Goal: Task Accomplishment & Management: Manage account settings

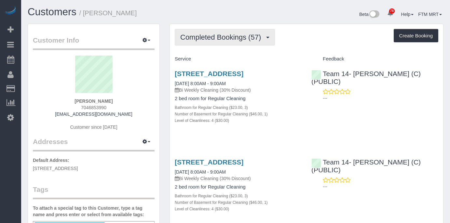
click at [255, 40] on span "Completed Bookings (57)" at bounding box center [222, 37] width 84 height 8
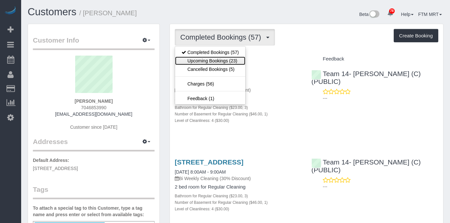
click at [216, 57] on link "Upcoming Bookings (23)" at bounding box center [210, 61] width 70 height 8
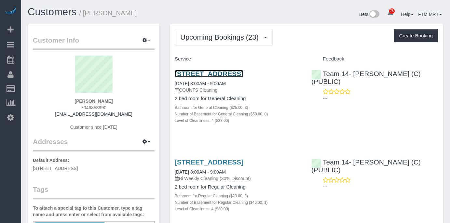
click at [196, 77] on link "1919 North Winchester Ave., Chicago, IL 60622" at bounding box center [209, 73] width 69 height 7
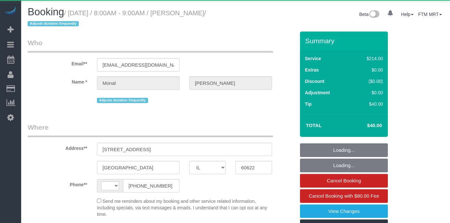
select select "IL"
select select "string:[GEOGRAPHIC_DATA]"
select select "object:815"
select select "string:fspay-a11a6928-ff27-4b70-80f4-5cc45b447516"
select select "512"
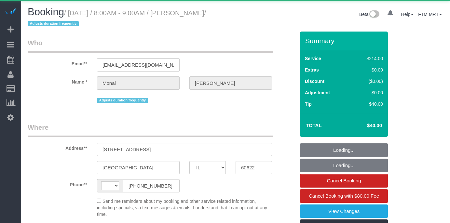
select select "3"
select select "4"
select select "number:1"
select select "number:58"
select select "number:139"
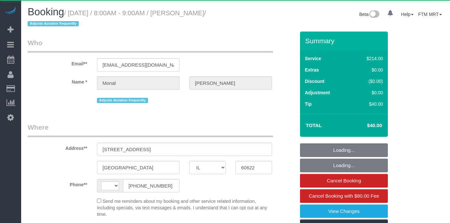
select select "number:106"
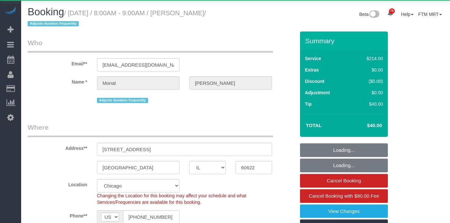
select select "object:1274"
select select "spot1"
select select "3"
select select "4"
